Goal: Check status

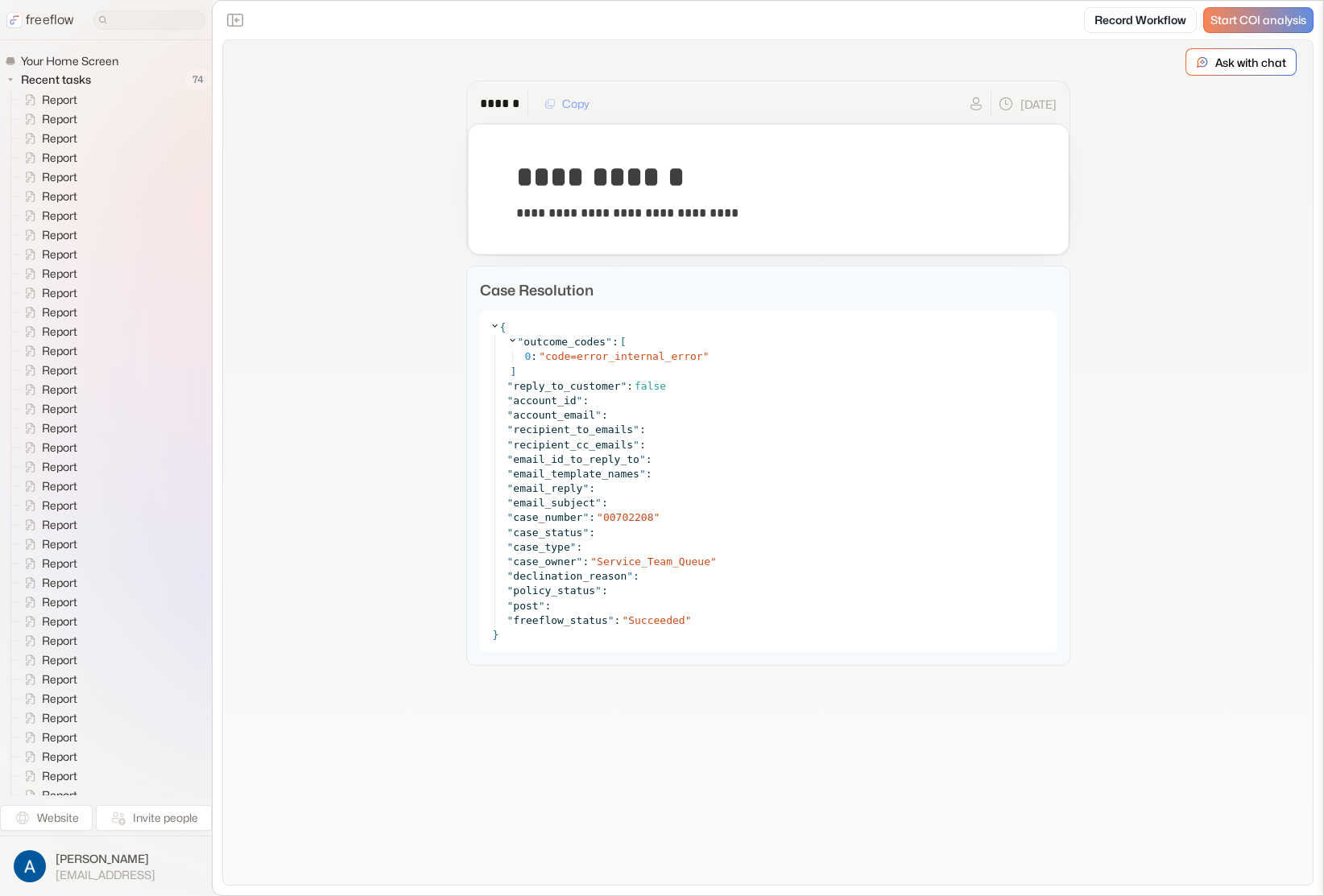
click at [258, 485] on div "**********" at bounding box center [768, 372] width 1089 height 665
click at [318, 475] on div "**********" at bounding box center [768, 372] width 1089 height 665
click at [408, 87] on div "**********" at bounding box center [768, 372] width 1089 height 665
